Goal: Task Accomplishment & Management: Complete application form

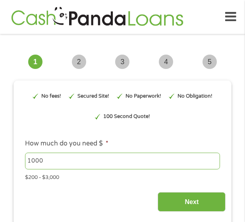
scroll to position [80, 0]
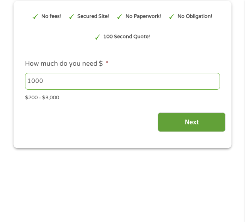
click at [213, 125] on input "Next" at bounding box center [192, 121] width 68 height 19
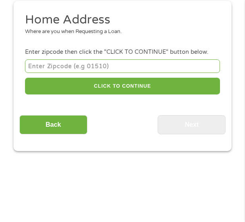
scroll to position [6, 0]
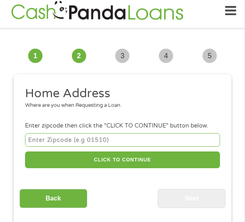
click at [123, 146] on div "CLICK TO CONTINUE Please recheck your Zipcode, it seems to be Incorrect" at bounding box center [122, 152] width 195 height 40
click at [125, 140] on input "number" at bounding box center [122, 139] width 195 height 13
click at [119, 143] on input "number" at bounding box center [122, 139] width 195 height 13
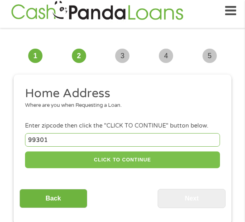
type input "99301"
click at [181, 154] on button "CLICK TO CONTINUE" at bounding box center [122, 159] width 195 height 17
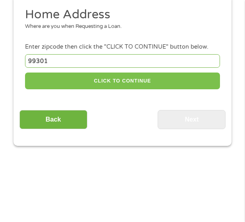
type input "99301"
type input "Pasco"
select select "[US_STATE]"
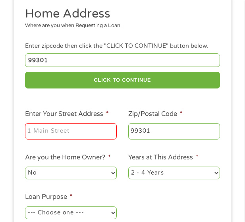
click at [70, 134] on input "Enter Your Street Address *" at bounding box center [71, 131] width 92 height 17
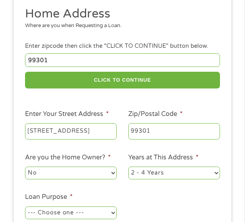
scroll to position [0, 50]
type input "[STREET_ADDRESS]"
click at [75, 173] on select "No Yes" at bounding box center [71, 172] width 92 height 13
select select "yes"
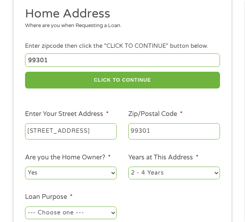
click at [25, 166] on select "No Yes" at bounding box center [71, 172] width 92 height 13
click at [179, 168] on select "1 Year or less 1 - 2 Years 2 - 4 Years Over 4 Years" at bounding box center [174, 172] width 92 height 13
select select "60months"
click at [128, 166] on select "1 Year or less 1 - 2 Years 2 - 4 Years Over 4 Years" at bounding box center [174, 172] width 92 height 13
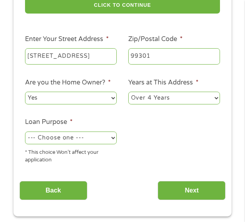
scroll to position [165, 0]
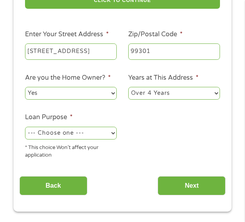
click at [70, 137] on select "--- Choose one --- Pay Bills Debt Consolidation Home Improvement Major Purchase…" at bounding box center [71, 132] width 92 height 13
select select "other"
click at [25, 126] on select "--- Choose one --- Pay Bills Debt Consolidation Home Improvement Major Purchase…" at bounding box center [71, 132] width 92 height 13
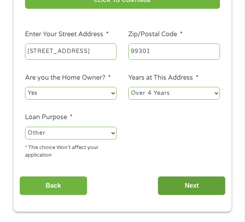
click at [183, 185] on input "Next" at bounding box center [192, 185] width 68 height 19
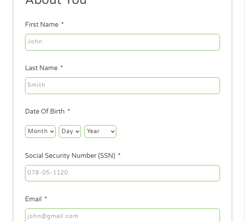
scroll to position [6, 0]
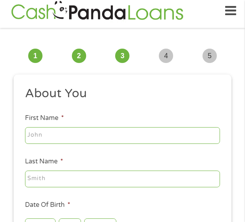
click at [96, 133] on input "First Name *" at bounding box center [122, 135] width 195 height 17
type input "[PERSON_NAME]"
click at [105, 180] on input "Last Name *" at bounding box center [122, 178] width 195 height 17
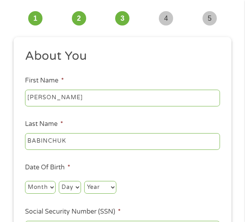
scroll to position [86, 0]
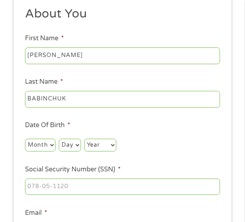
type input "BABINCHUK"
click at [37, 138] on select "Month 1 2 3 4 5 6 7 8 9 10 11 12" at bounding box center [40, 144] width 31 height 13
select select "12"
click at [25, 138] on select "Month 1 2 3 4 5 6 7 8 9 10 11 12" at bounding box center [40, 144] width 31 height 13
click at [68, 142] on select "Day 1 2 3 4 5 6 7 8 9 10 11 12 13 14 15 16 17 18 19 20 21 22 23 24 25 26 27 28 …" at bounding box center [70, 144] width 22 height 13
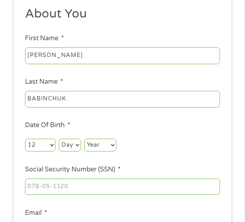
select select "17"
click at [59, 138] on select "Day 1 2 3 4 5 6 7 8 9 10 11 12 13 14 15 16 17 18 19 20 21 22 23 24 25 26 27 28 …" at bounding box center [70, 144] width 22 height 13
click at [88, 142] on select "Year [DATE] 2006 2005 2004 2003 2002 2001 2000 1999 1998 1997 1996 1995 1994 19…" at bounding box center [100, 144] width 32 height 13
select select "1988"
click at [84, 138] on select "Year [DATE] 2006 2005 2004 2003 2002 2001 2000 1999 1998 1997 1996 1995 1994 19…" at bounding box center [100, 144] width 32 height 13
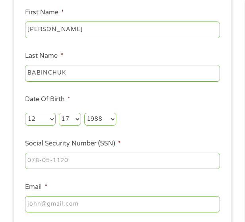
scroll to position [125, 0]
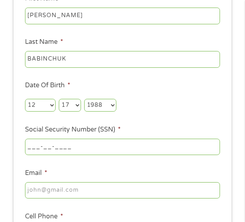
click at [64, 142] on input "___-__-____" at bounding box center [122, 146] width 195 height 17
type input "026-78-9122"
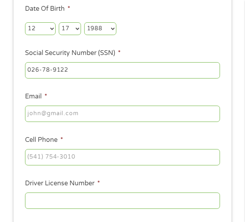
scroll to position [205, 0]
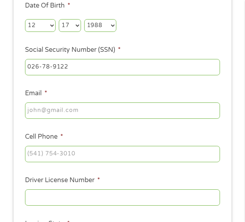
click at [78, 103] on input "Email *" at bounding box center [122, 110] width 195 height 17
type input "[EMAIL_ADDRESS][DOMAIN_NAME]"
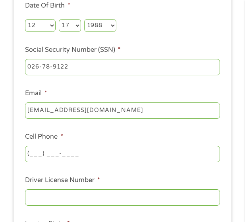
click at [47, 155] on input "(___) ___-____" at bounding box center [122, 154] width 195 height 17
type input "[PHONE_NUMBER]"
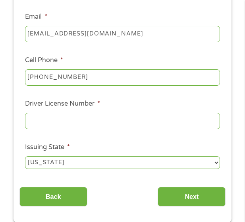
scroll to position [284, 0]
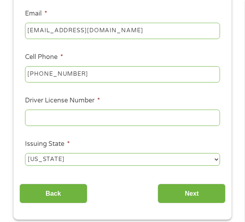
click at [68, 116] on input "Driver License Number *" at bounding box center [122, 117] width 195 height 17
type input "A"
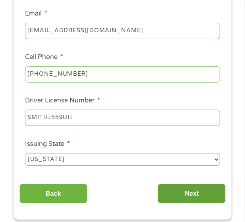
type input "SMITHJ559UH"
click at [185, 187] on input "Next" at bounding box center [192, 192] width 68 height 19
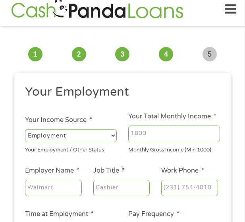
scroll to position [6, 0]
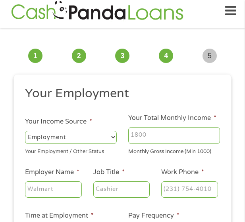
click at [150, 142] on input "Your Total Monthly Income *" at bounding box center [174, 135] width 92 height 17
type input "4500"
click at [58, 182] on input "Employer Name *" at bounding box center [53, 189] width 57 height 17
type input "BUILDING CONSTRUCTION INC"
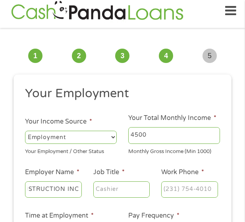
scroll to position [0, 0]
click at [116, 186] on input "Job Title *" at bounding box center [121, 189] width 57 height 17
type input "SUPERVISOR"
click at [171, 185] on input "(___) ___-____" at bounding box center [190, 189] width 57 height 17
type input "[PHONE_NUMBER]"
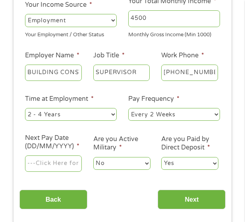
scroll to position [125, 0]
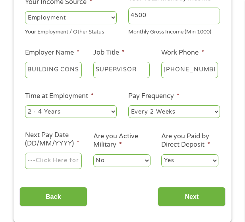
click at [92, 112] on select "--- Choose one --- 1 Year or less 1 - 2 Years 2 - 4 Years Over 4 Years" at bounding box center [71, 111] width 92 height 13
select select "60months"
click at [25, 105] on select "--- Choose one --- 1 Year or less 1 - 2 Years 2 - 4 Years Over 4 Years" at bounding box center [71, 111] width 92 height 13
click at [174, 107] on select "--- Choose one --- Every 2 Weeks Every Week Monthly Semi-Monthly" at bounding box center [174, 111] width 92 height 13
click at [128, 105] on select "--- Choose one --- Every 2 Weeks Every Week Monthly Semi-Monthly" at bounding box center [174, 111] width 92 height 13
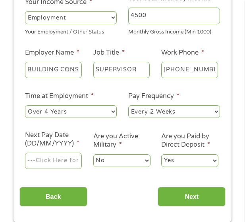
click at [54, 162] on input "Next Pay Date (DD/MM/YYYY) *" at bounding box center [53, 160] width 57 height 17
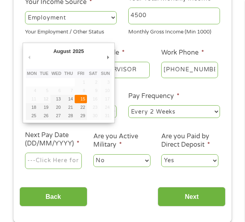
type input "[DATE]"
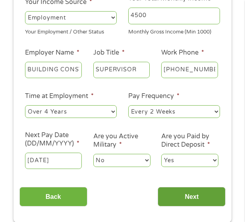
click at [191, 198] on input "Next" at bounding box center [192, 196] width 68 height 19
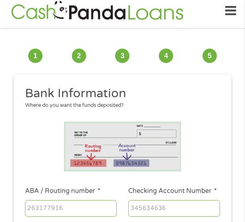
scroll to position [46, 0]
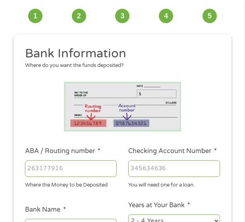
click at [72, 167] on input "ABA / Routing number *" at bounding box center [71, 168] width 92 height 17
type input "021000089"
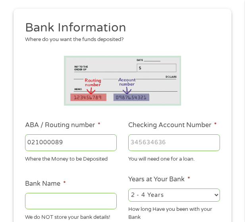
scroll to position [86, 0]
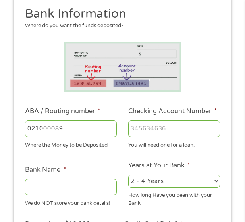
type input "CITIBANK NA"
type input "021000089"
click at [162, 124] on input "Checking Account Number *" at bounding box center [174, 128] width 92 height 17
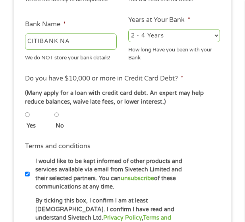
scroll to position [245, 0]
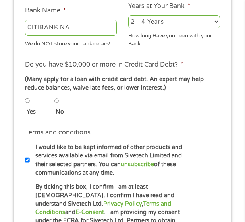
type input "12031662224"
click at [54, 99] on li "Yes" at bounding box center [39, 105] width 29 height 22
click at [55, 105] on input "No" at bounding box center [56, 101] width 5 height 10
radio input "true"
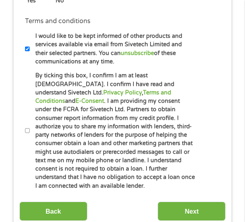
scroll to position [364, 0]
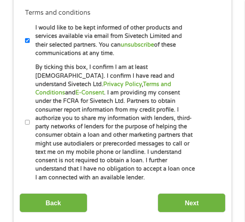
drag, startPoint x: 25, startPoint y: 119, endPoint x: 54, endPoint y: 141, distance: 36.4
click at [25, 119] on input "By ticking this box, I confirm I am at least [DEMOGRAPHIC_DATA]. I confirm I ha…" at bounding box center [27, 122] width 5 height 10
checkbox input "true"
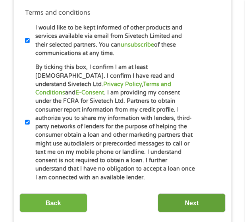
click at [191, 205] on input "Next" at bounding box center [192, 202] width 68 height 19
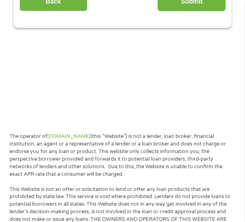
scroll to position [125, 0]
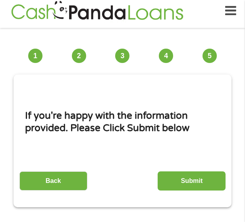
drag, startPoint x: 206, startPoint y: 181, endPoint x: 215, endPoint y: 137, distance: 45.4
click at [206, 181] on input "Submit" at bounding box center [192, 180] width 68 height 19
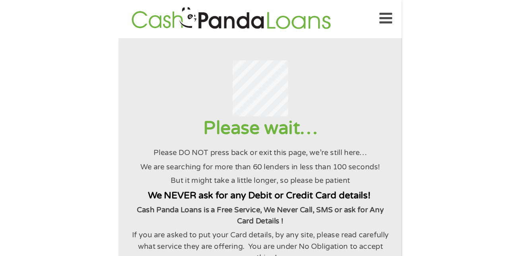
scroll to position [0, 0]
